Goal: Task Accomplishment & Management: Use online tool/utility

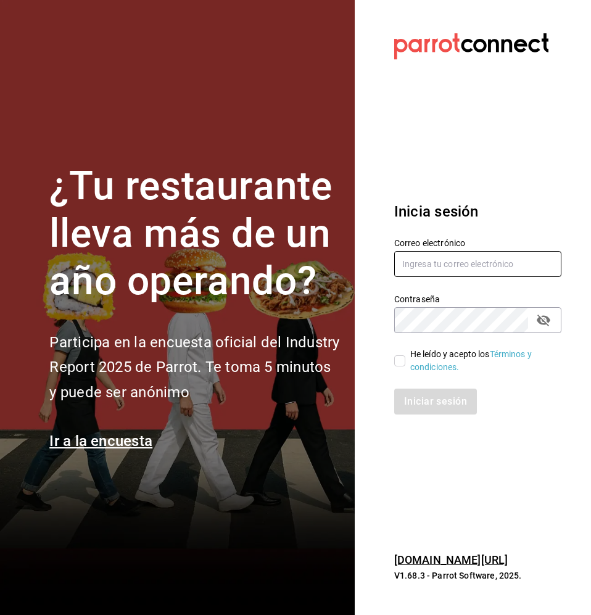
type input "[EMAIL_ADDRESS][PERSON_NAME][DOMAIN_NAME]"
click at [403, 360] on input "He leído y acepto los Términos y condiciones." at bounding box center [399, 360] width 11 height 11
checkbox input "true"
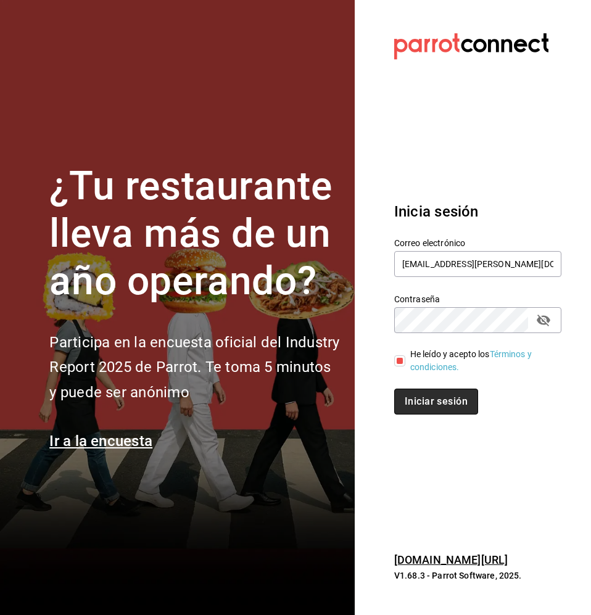
click at [433, 407] on button "Iniciar sesión" at bounding box center [436, 401] width 84 height 26
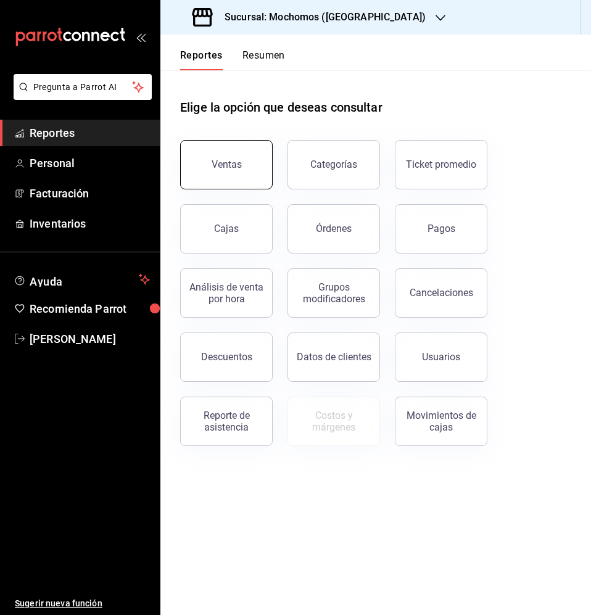
click at [208, 183] on button "Ventas" at bounding box center [226, 164] width 92 height 49
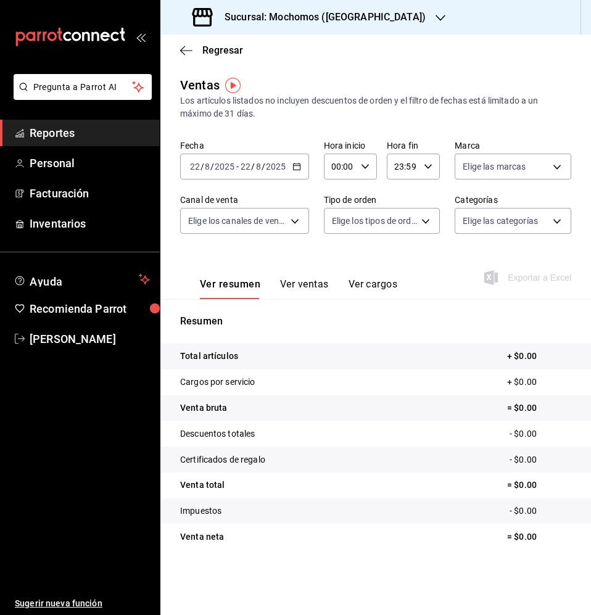
click at [298, 166] on \(Stroke\) "button" at bounding box center [296, 165] width 7 height 1
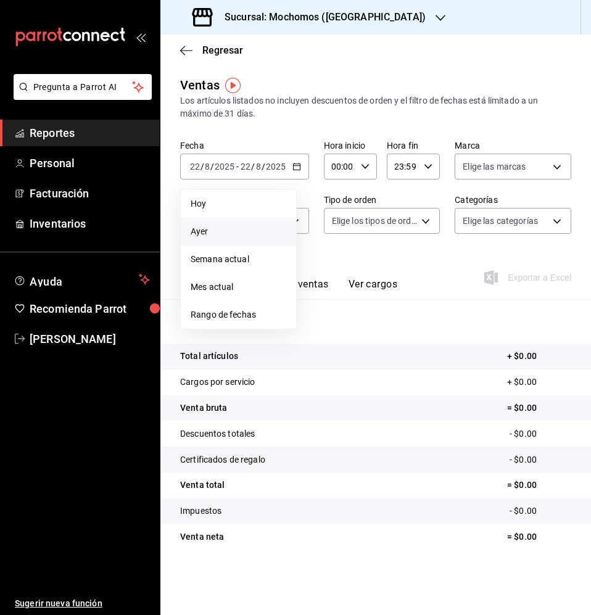
click at [224, 224] on li "Ayer" at bounding box center [238, 232] width 115 height 28
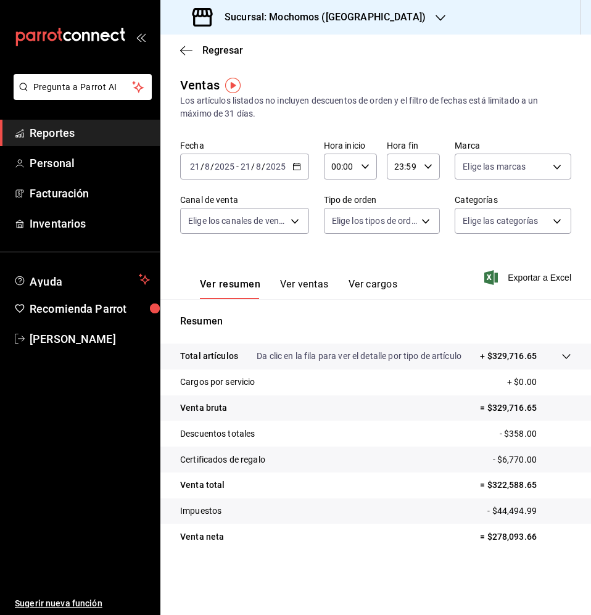
click at [329, 353] on p "Da clic en la fila para ver el detalle por tipo de artículo" at bounding box center [359, 356] width 205 height 13
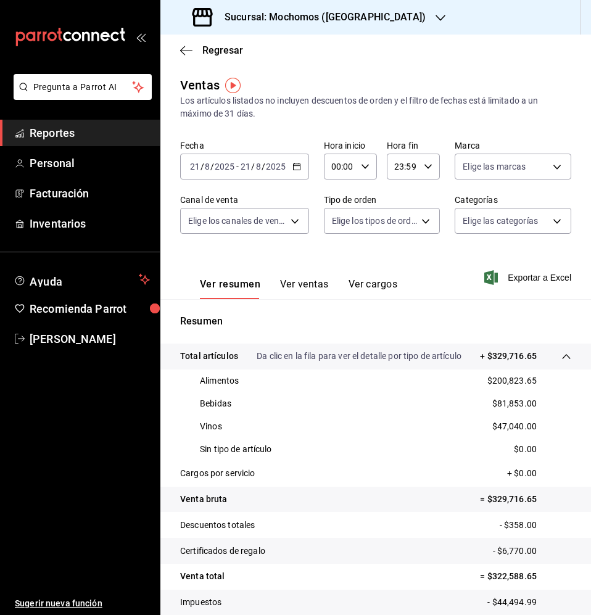
click at [64, 134] on span "Reportes" at bounding box center [90, 133] width 120 height 17
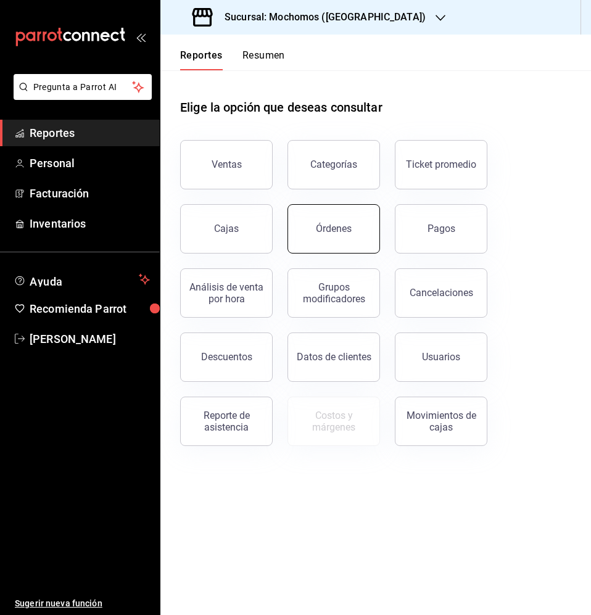
click at [350, 245] on button "Órdenes" at bounding box center [333, 228] width 92 height 49
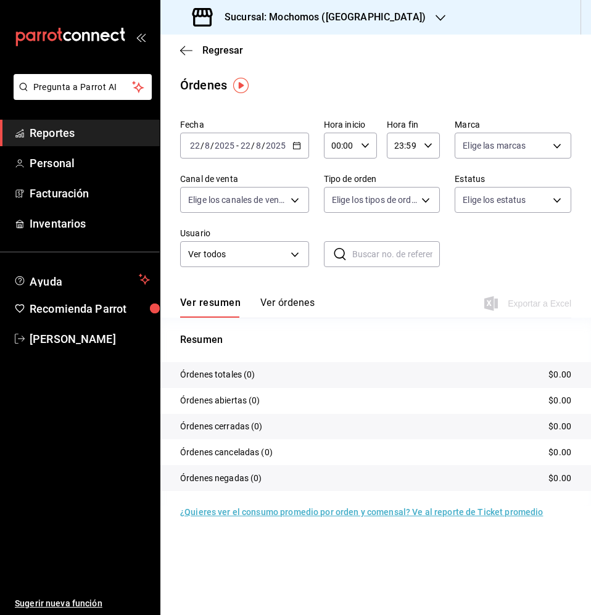
click at [293, 147] on \(Stroke\) "button" at bounding box center [296, 145] width 7 height 7
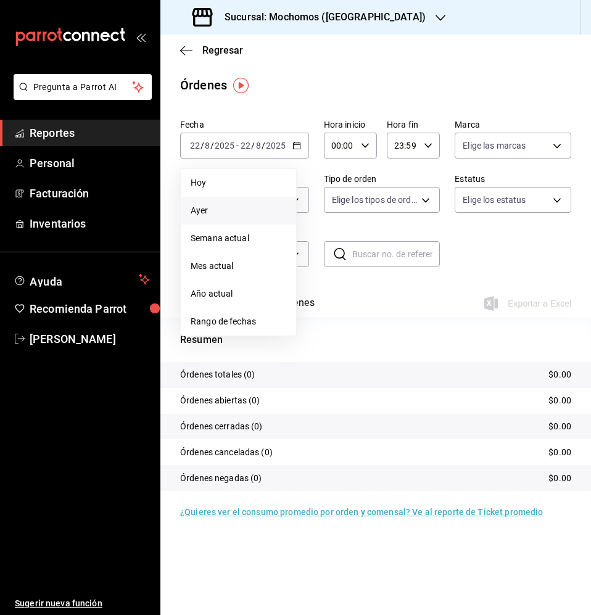
click at [236, 213] on span "Ayer" at bounding box center [239, 210] width 96 height 13
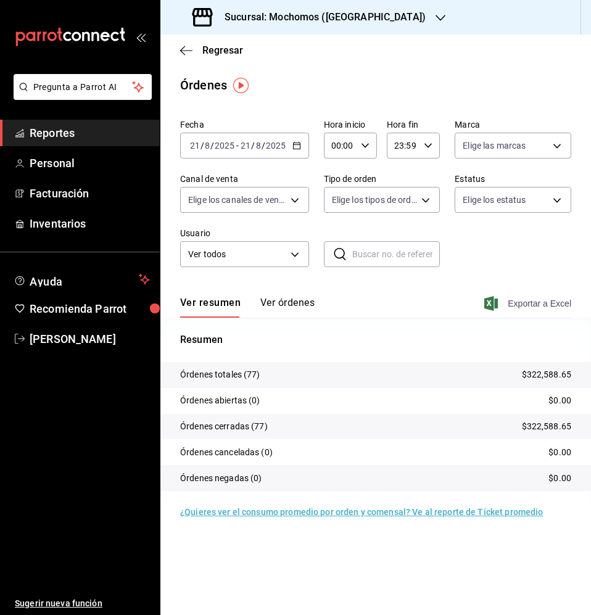
click at [540, 304] on span "Exportar a Excel" at bounding box center [528, 303] width 84 height 15
click at [295, 136] on div "2025-08-21 21 / 8 / 2025 - 2025-08-21 21 / 8 / 2025" at bounding box center [244, 146] width 129 height 26
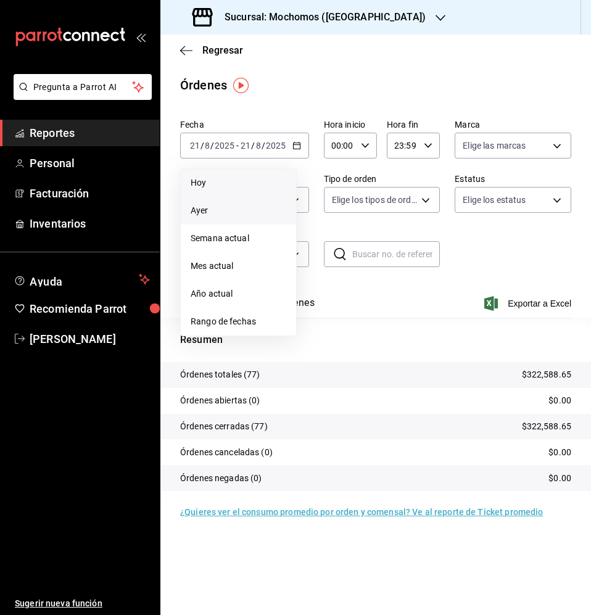
click at [225, 189] on span "Hoy" at bounding box center [239, 182] width 96 height 13
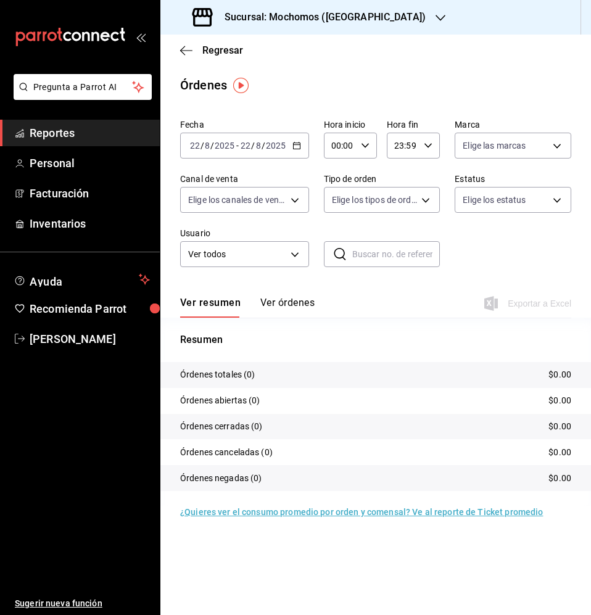
click at [74, 136] on span "Reportes" at bounding box center [90, 133] width 120 height 17
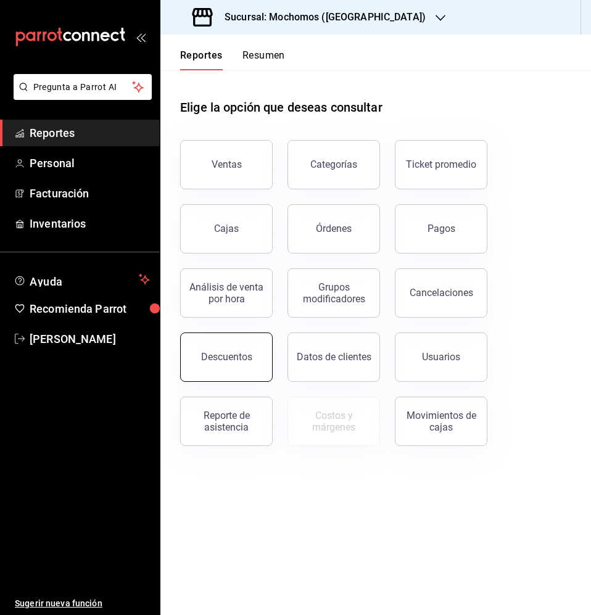
click at [241, 355] on div "Descuentos" at bounding box center [226, 357] width 51 height 12
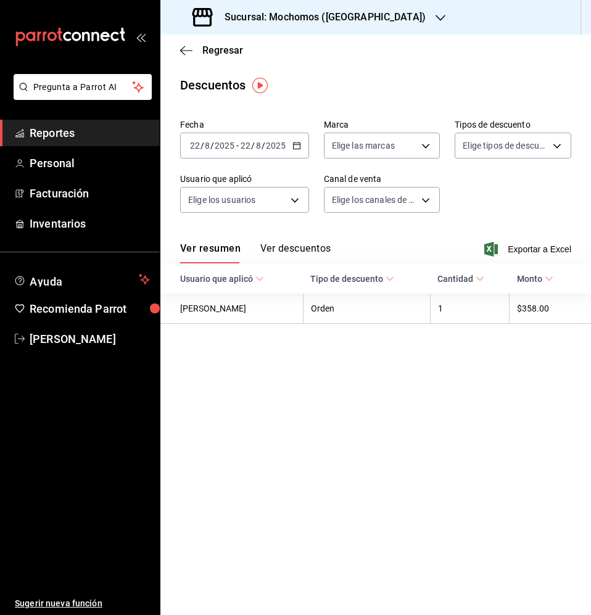
click at [302, 146] on div "2025-08-22 22 / 8 / 2025 - 2025-08-22 22 / 8 / 2025" at bounding box center [244, 146] width 129 height 26
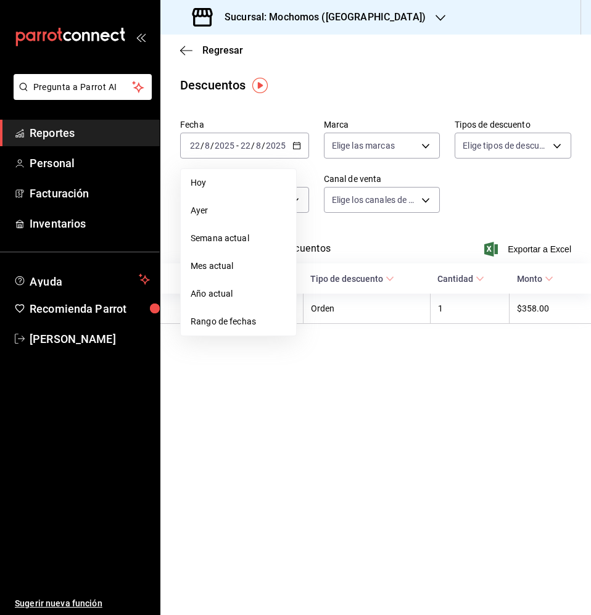
click at [334, 522] on main "Regresar Descuentos Fecha 2025-08-22 22 / 8 / 2025 - 2025-08-22 22 / 8 / 2025 H…" at bounding box center [375, 325] width 430 height 580
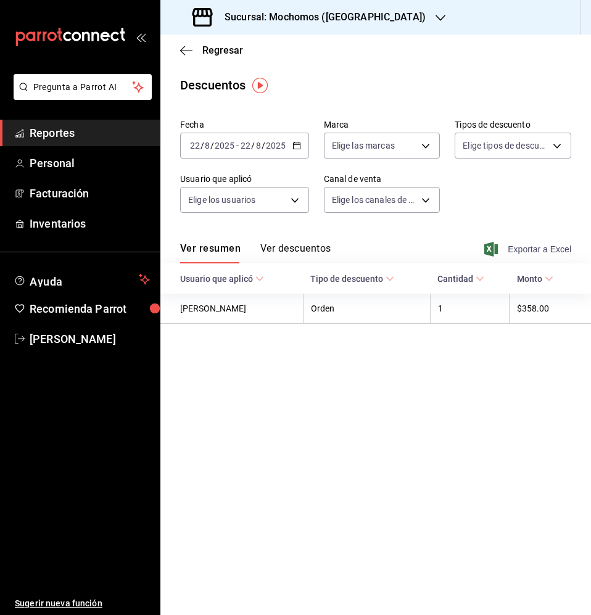
click at [538, 251] on span "Exportar a Excel" at bounding box center [528, 249] width 84 height 15
click at [557, 248] on span "Exportar a Excel" at bounding box center [528, 249] width 84 height 15
click at [295, 140] on div "2025-08-22 22 / 8 / 2025 - 2025-08-22 22 / 8 / 2025" at bounding box center [244, 146] width 129 height 26
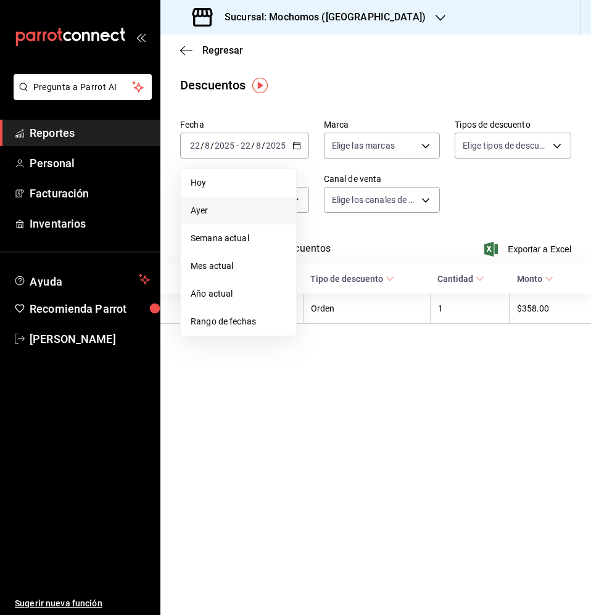
click at [260, 205] on span "Ayer" at bounding box center [239, 210] width 96 height 13
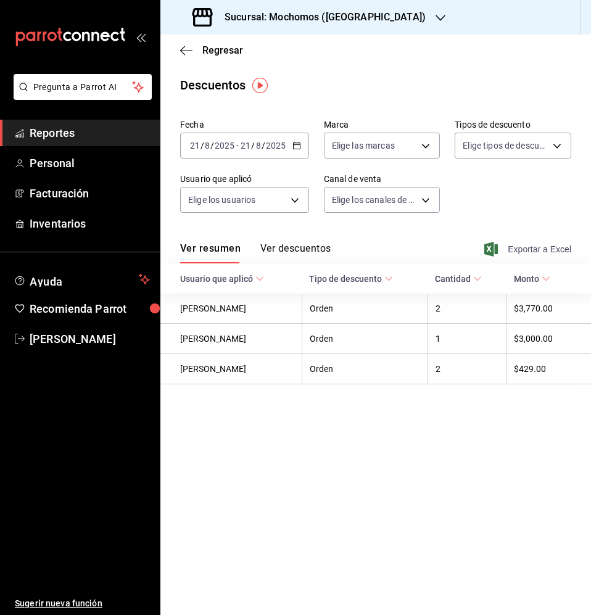
click at [524, 252] on span "Exportar a Excel" at bounding box center [528, 249] width 84 height 15
